Goal: Information Seeking & Learning: Learn about a topic

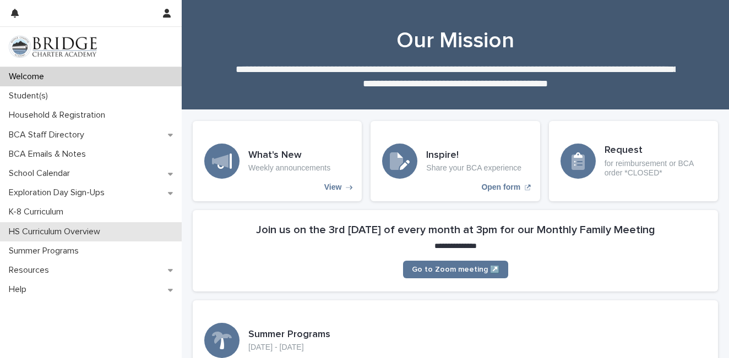
click at [53, 232] on p "HS Curriculum Overview" at bounding box center [56, 232] width 105 height 10
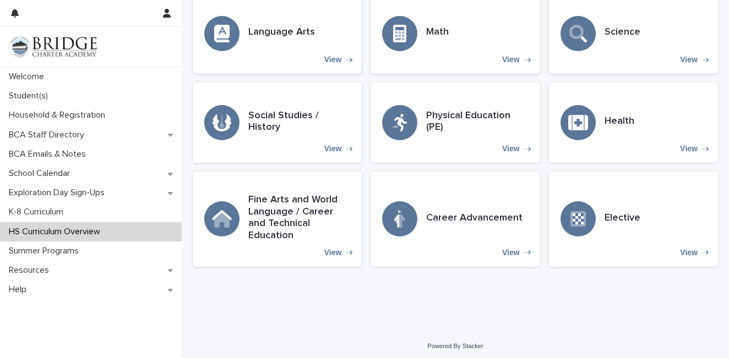
scroll to position [353, 0]
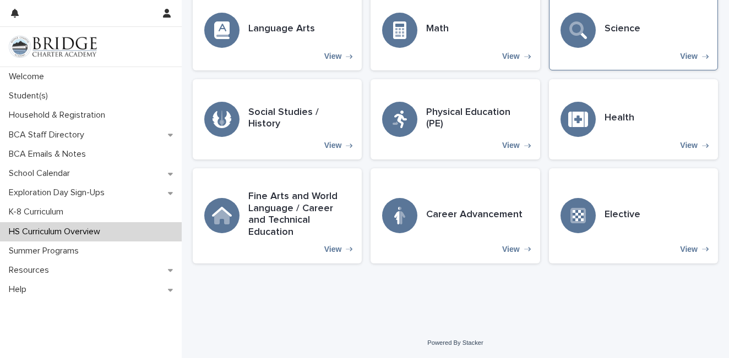
click at [618, 37] on div "Science" at bounding box center [623, 30] width 36 height 14
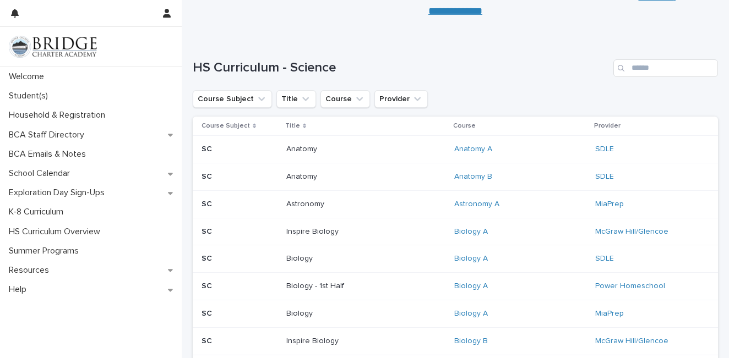
scroll to position [101, 0]
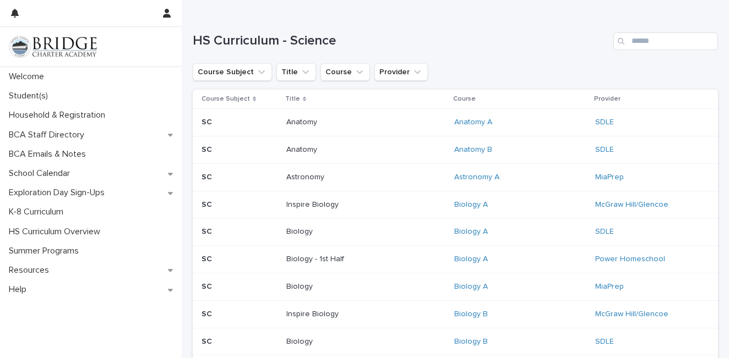
click at [525, 208] on div "Biology A" at bounding box center [520, 204] width 132 height 9
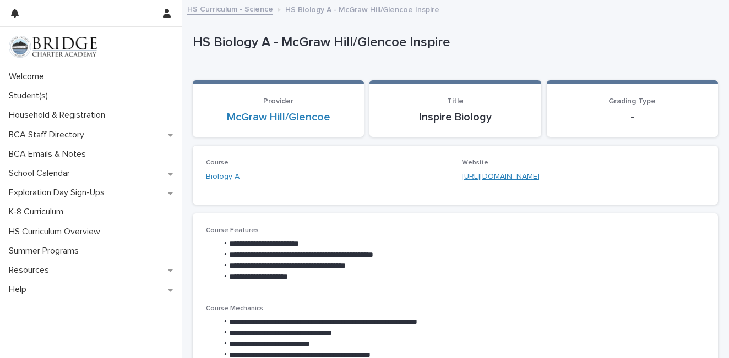
click at [540, 175] on link "[URL][DOMAIN_NAME]" at bounding box center [501, 177] width 78 height 8
